Goal: Task Accomplishment & Management: Manage account settings

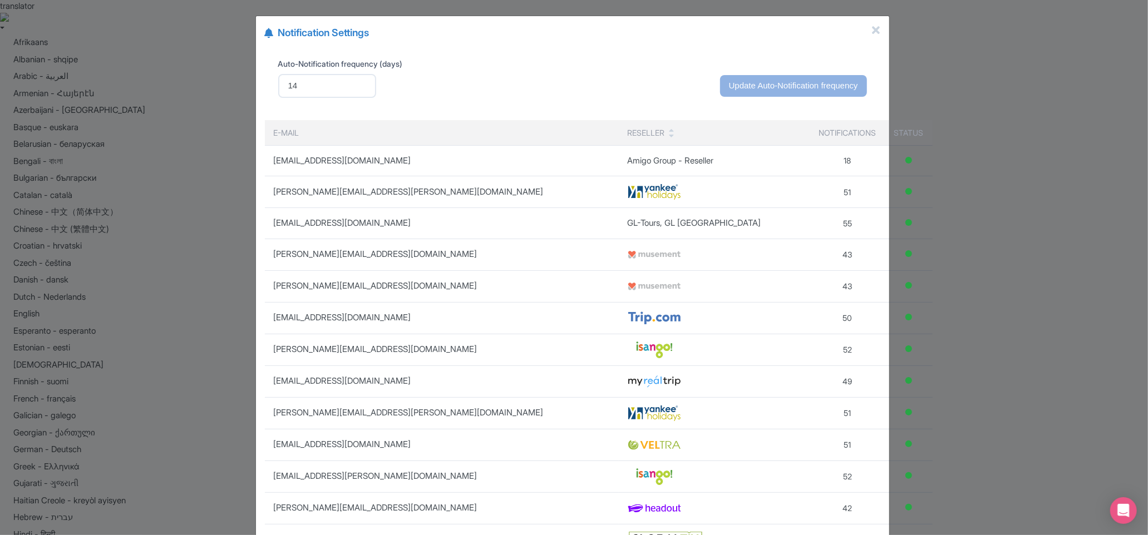
click at [1026, 208] on div "Notification Settings Auto-Notification frequency (days) 14 Update Auto-Notific…" at bounding box center [574, 267] width 1148 height 535
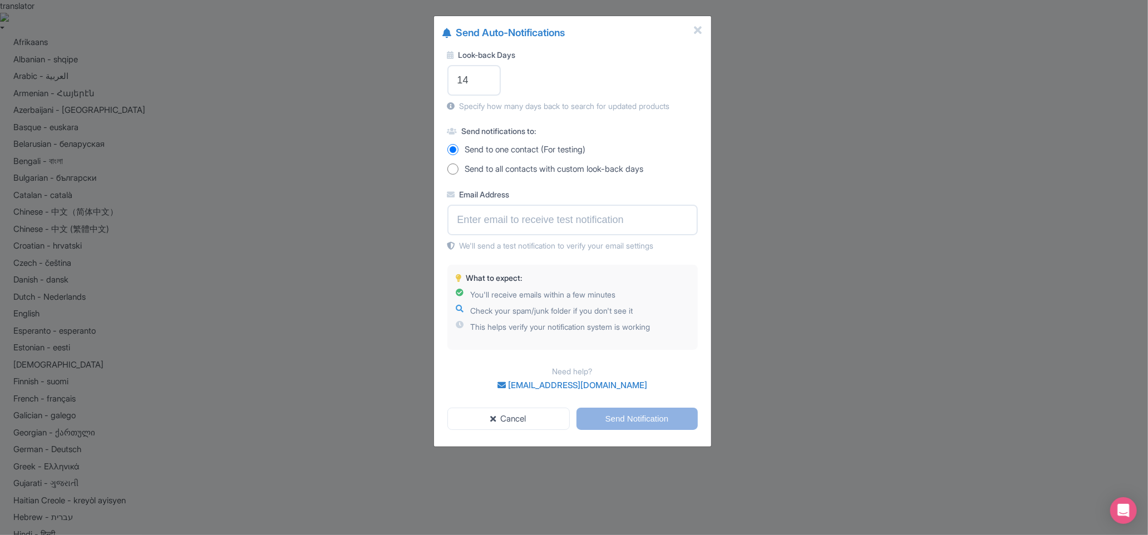
click at [474, 170] on span "Send to all contacts with custom look-back days" at bounding box center [554, 169] width 179 height 13
click at [459, 170] on input "Send to all contacts with custom look-back days" at bounding box center [452, 169] width 11 height 11
radio input "true"
